Goal: Task Accomplishment & Management: Use online tool/utility

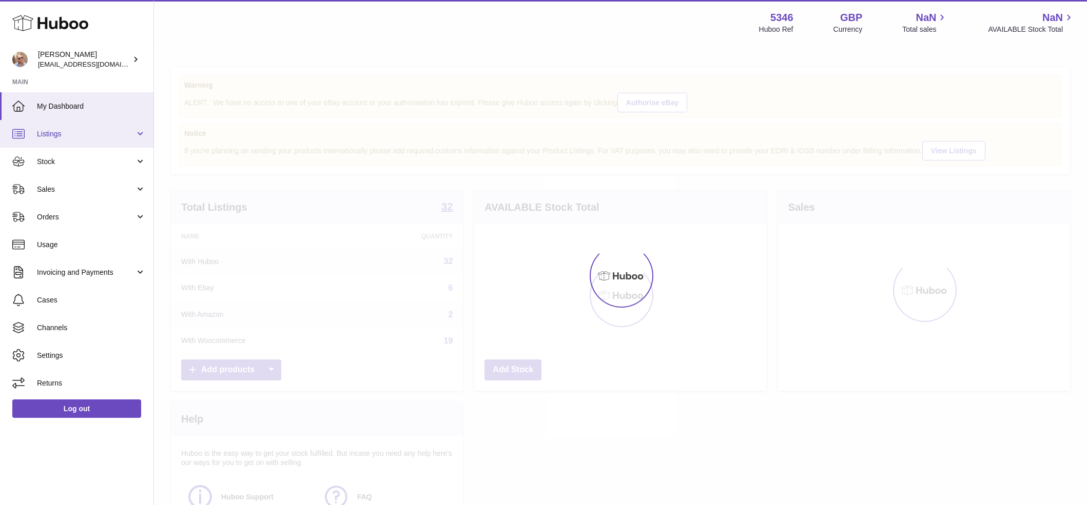
click at [67, 134] on span "Listings" at bounding box center [86, 134] width 98 height 10
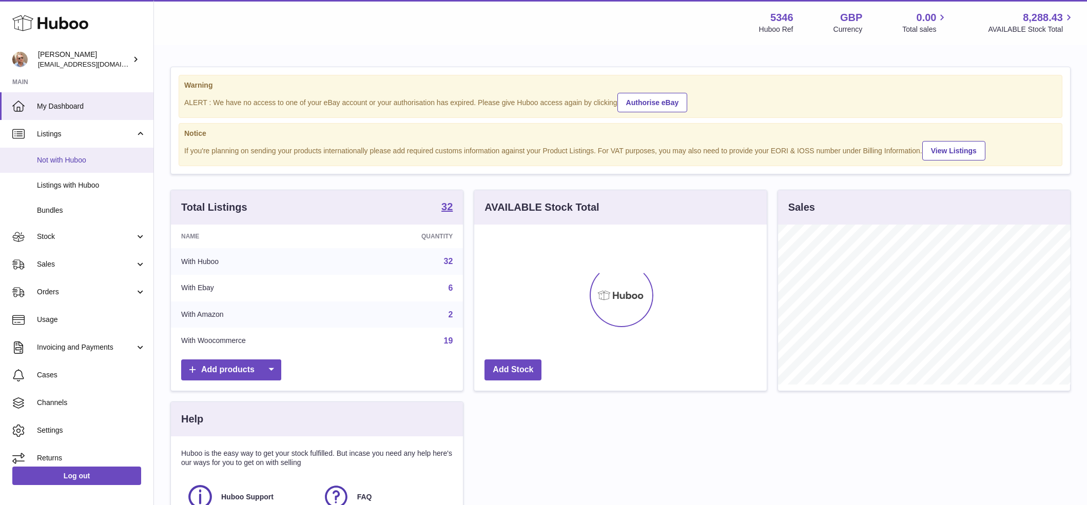
scroll to position [160, 293]
click at [84, 160] on span "Not with Huboo" at bounding box center [91, 160] width 109 height 10
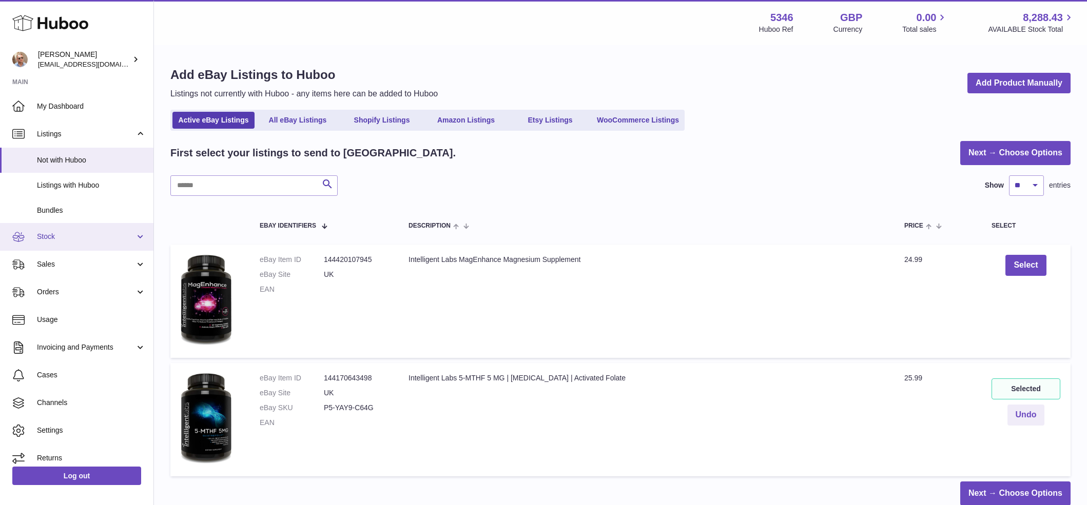
click at [70, 230] on link "Stock" at bounding box center [76, 237] width 153 height 28
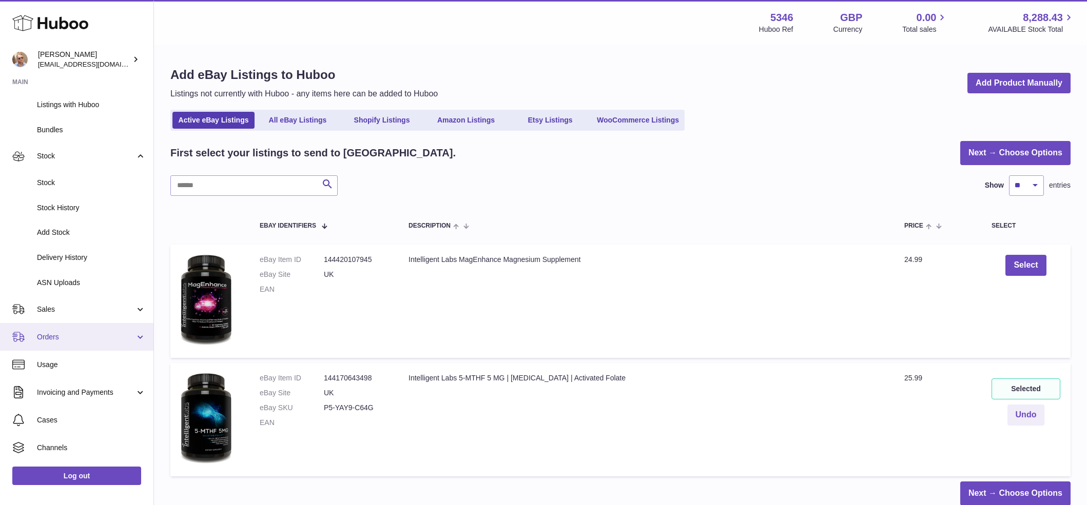
scroll to position [94, 0]
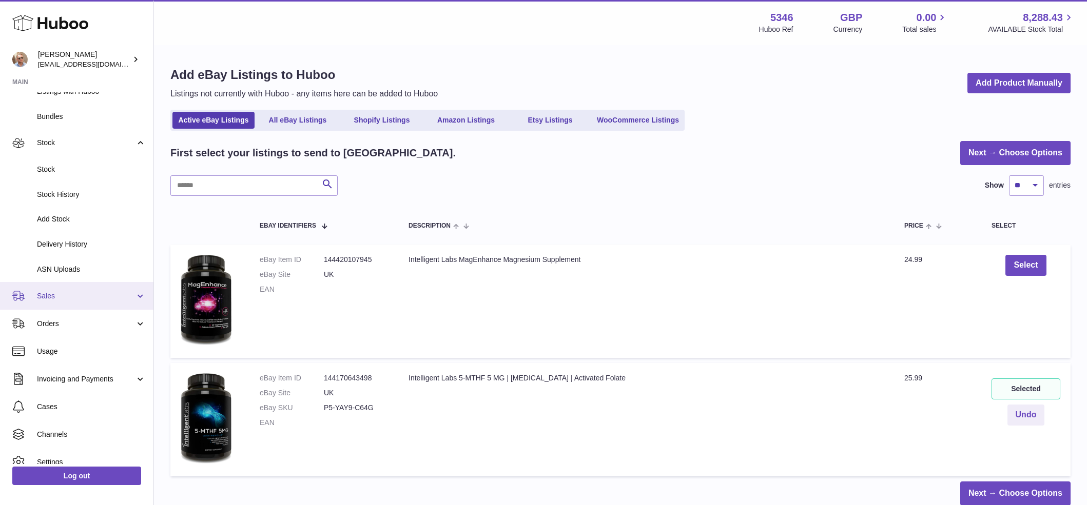
click at [62, 301] on link "Sales" at bounding box center [76, 296] width 153 height 28
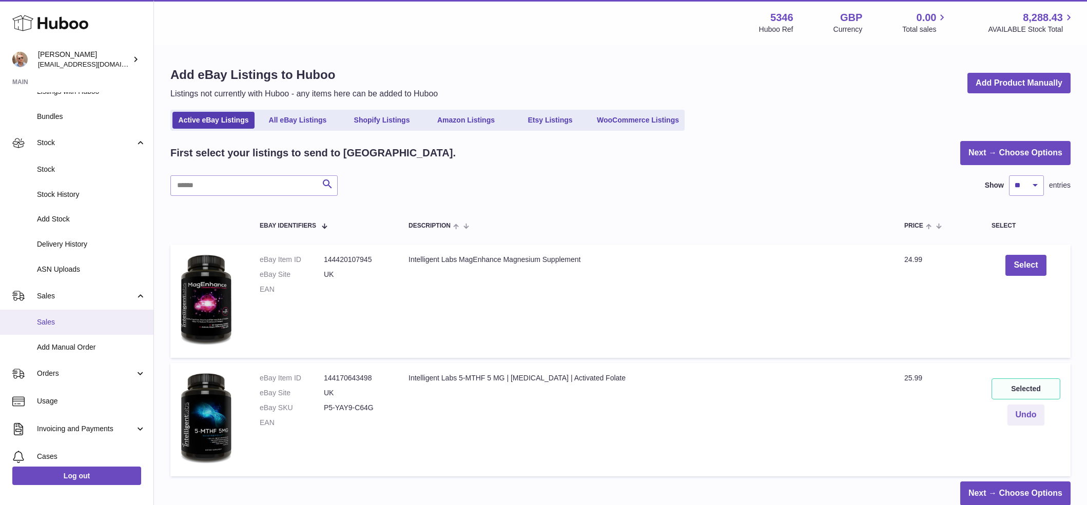
click at [65, 329] on link "Sales" at bounding box center [76, 322] width 153 height 25
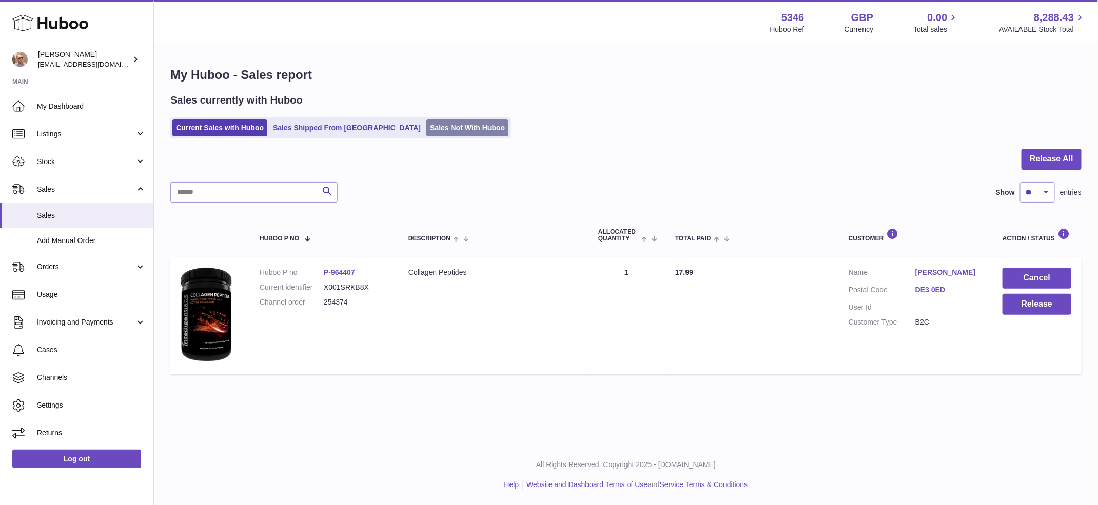
click at [429, 123] on link "Sales Not With Huboo" at bounding box center [467, 128] width 82 height 17
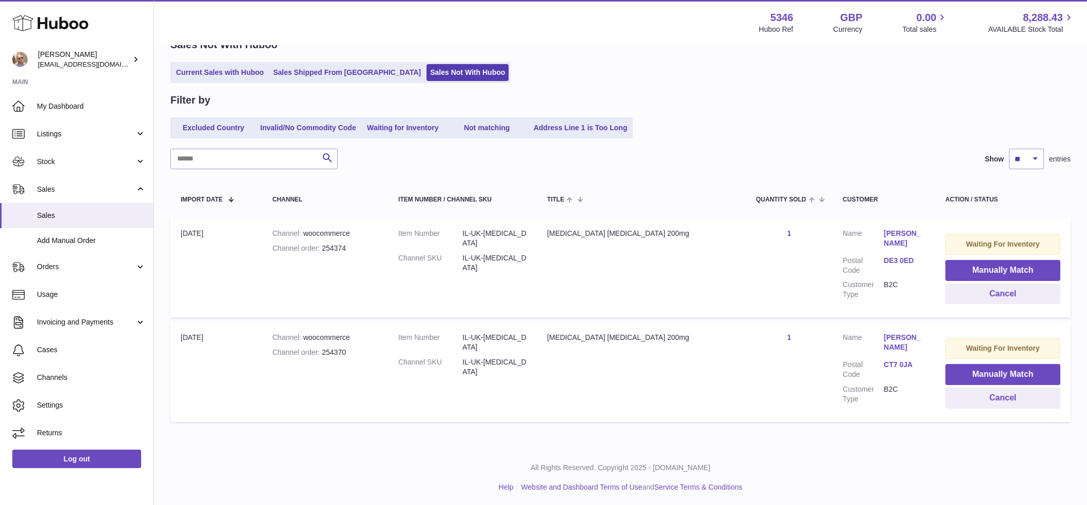
scroll to position [57, 0]
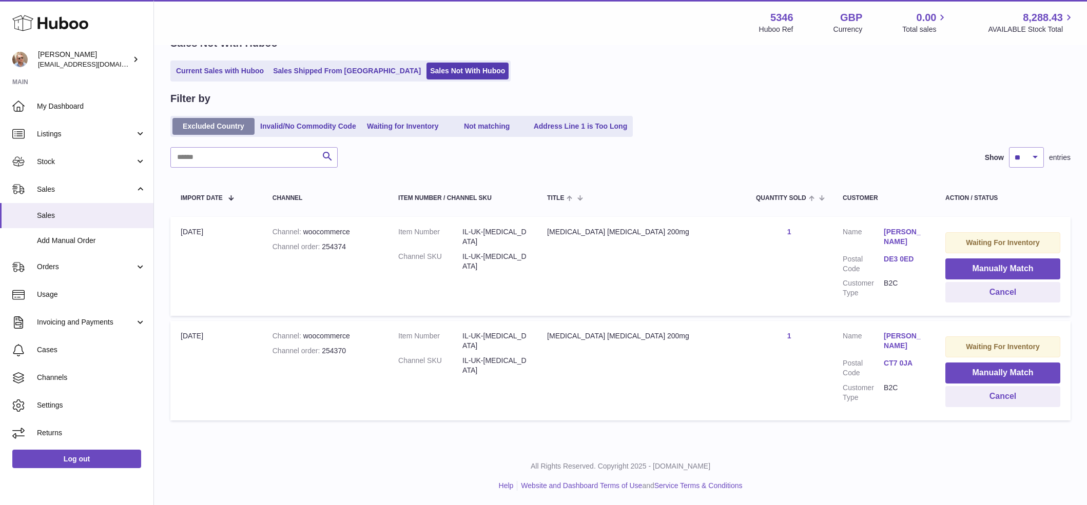
click at [208, 128] on link "Excluded Country" at bounding box center [213, 126] width 82 height 17
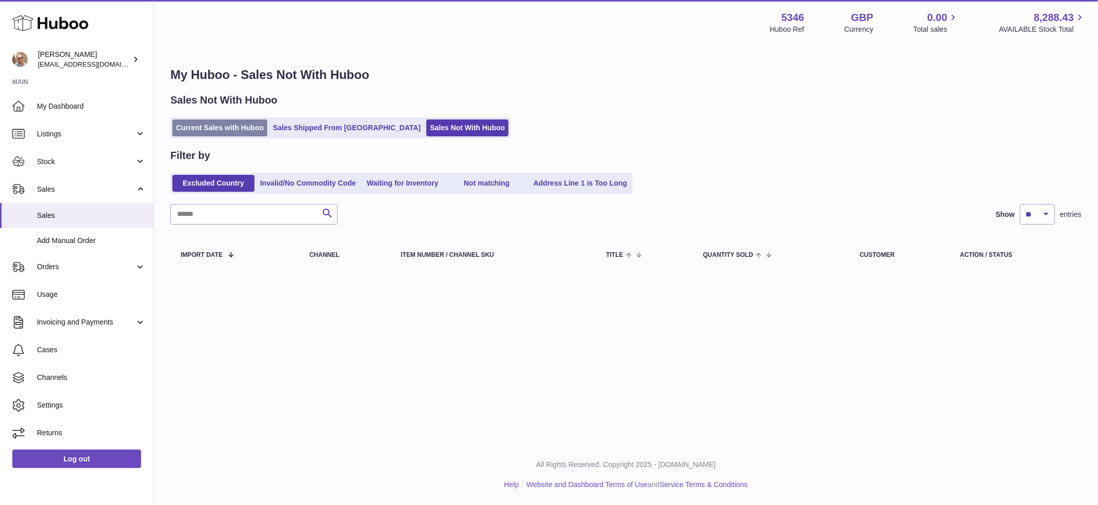
click at [207, 130] on link "Current Sales with Huboo" at bounding box center [219, 128] width 95 height 17
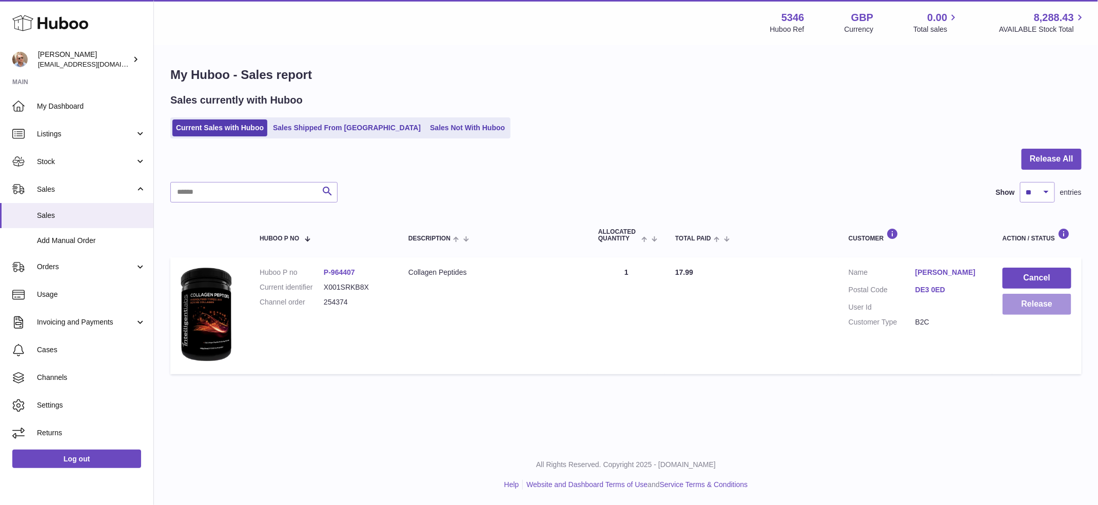
click at [1040, 307] on button "Release" at bounding box center [1037, 304] width 69 height 21
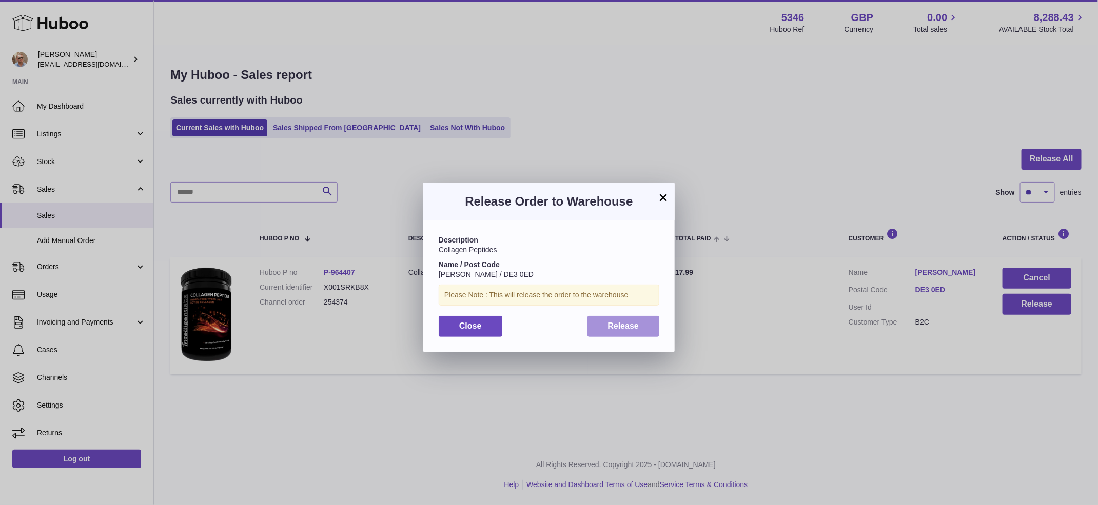
click at [624, 324] on span "Release" at bounding box center [623, 326] width 31 height 9
